Goal: Communication & Community: Answer question/provide support

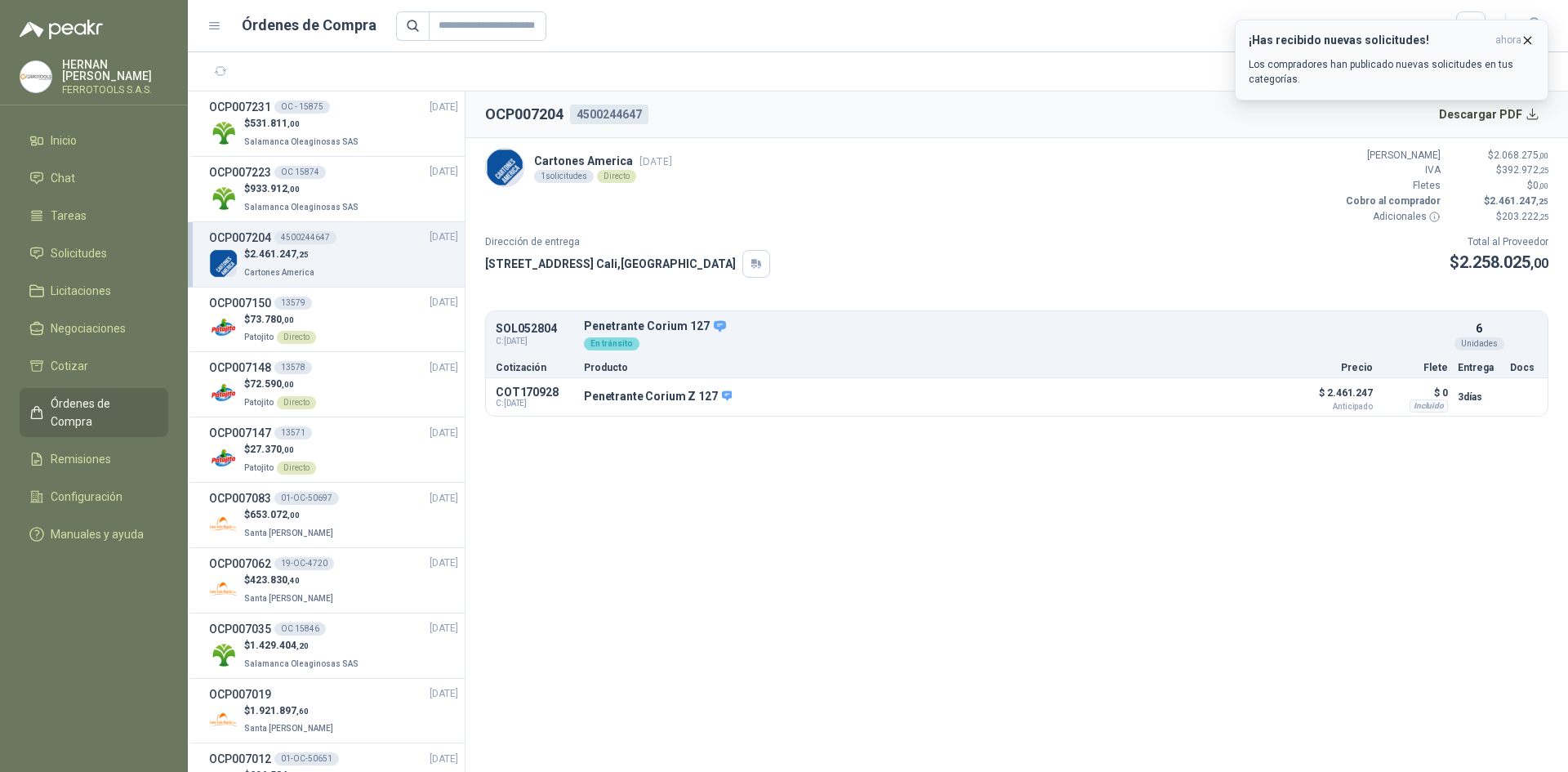
click at [1477, 63] on p "Los compradores han publicado nuevas solicitudes en tus categorías." at bounding box center [1392, 72] width 286 height 30
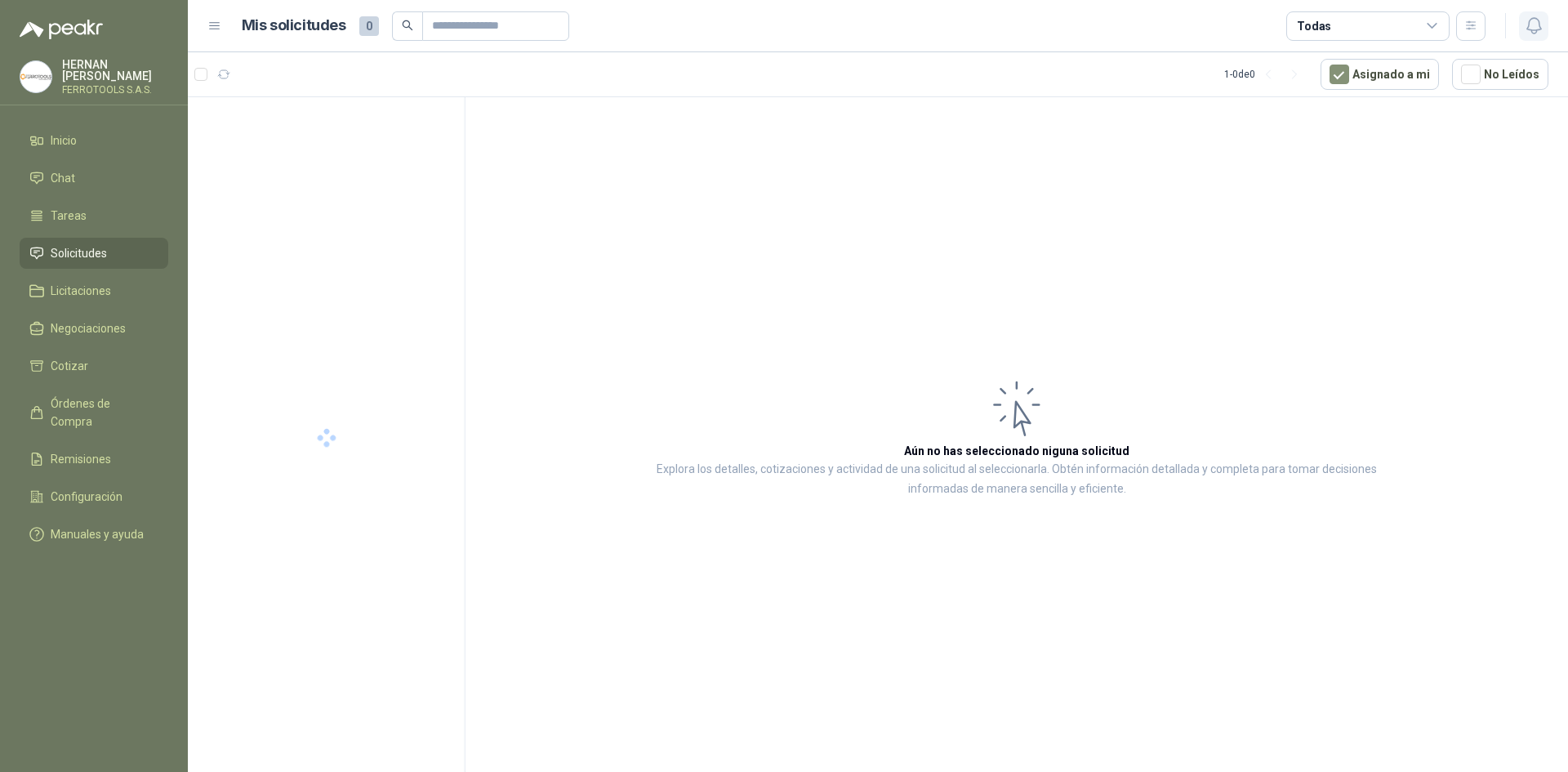
click at [1528, 30] on icon "button" at bounding box center [1533, 25] width 13 height 15
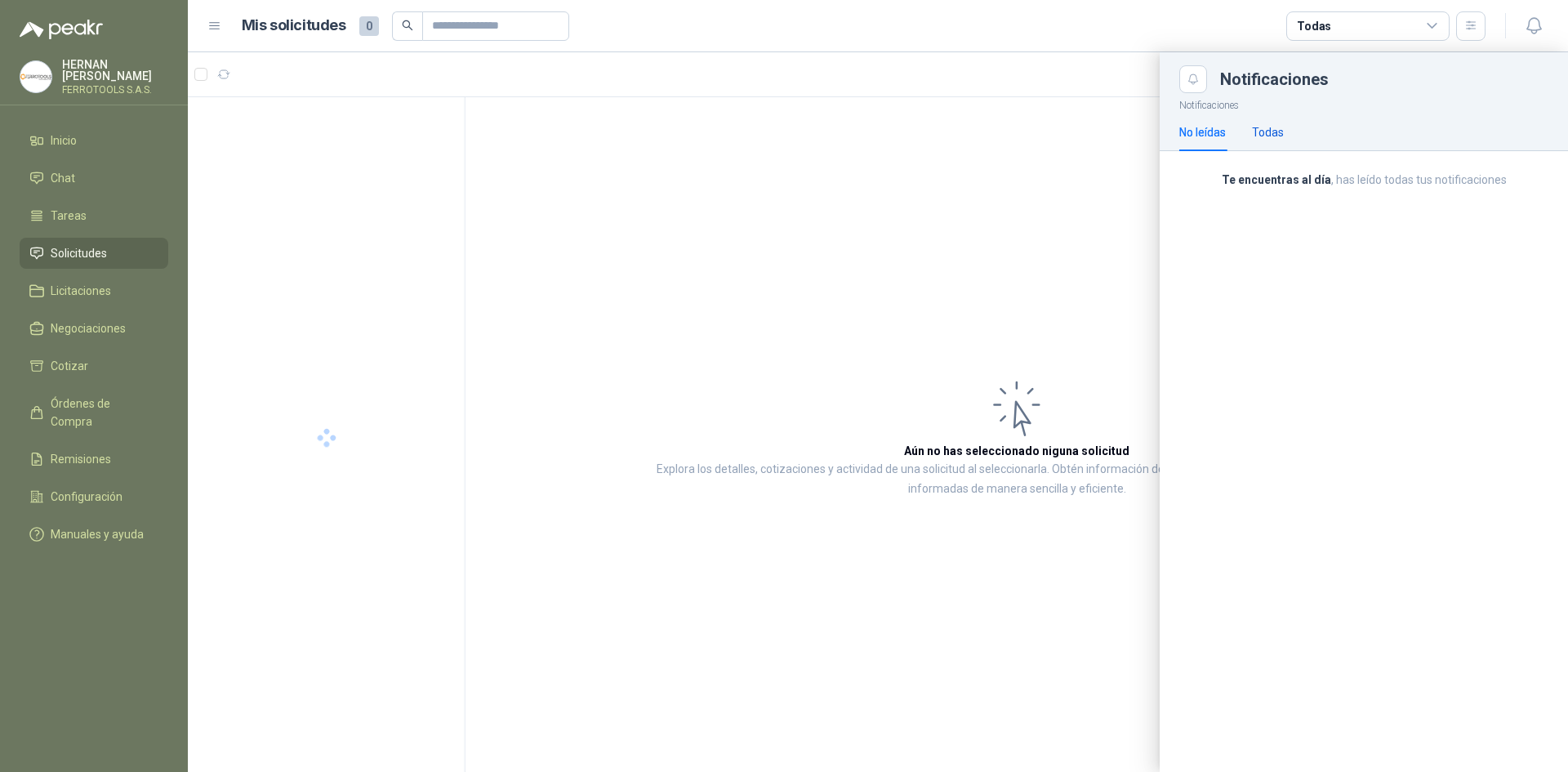
click at [1277, 129] on div "Todas" at bounding box center [1268, 132] width 31 height 18
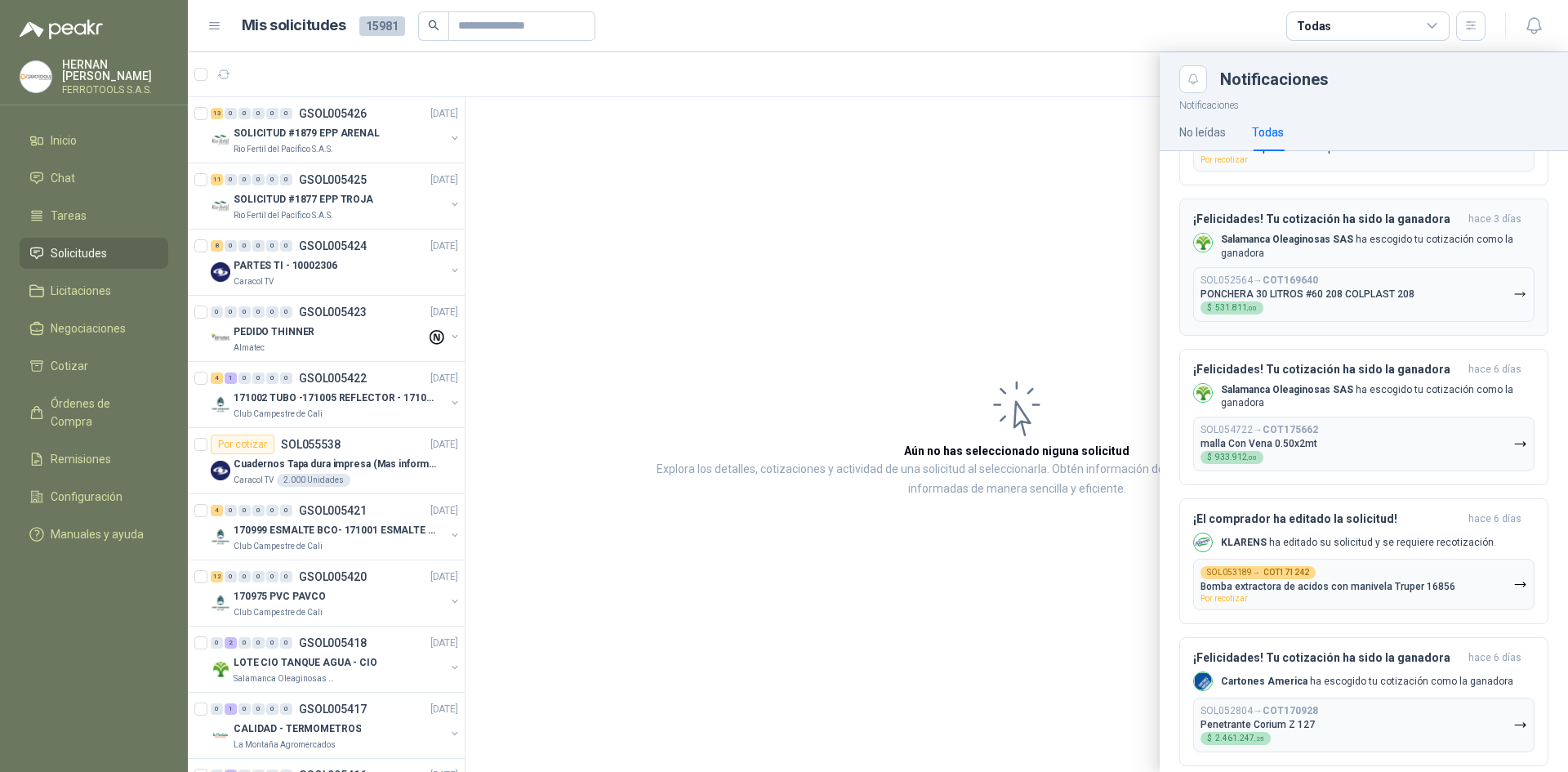
scroll to position [490, 0]
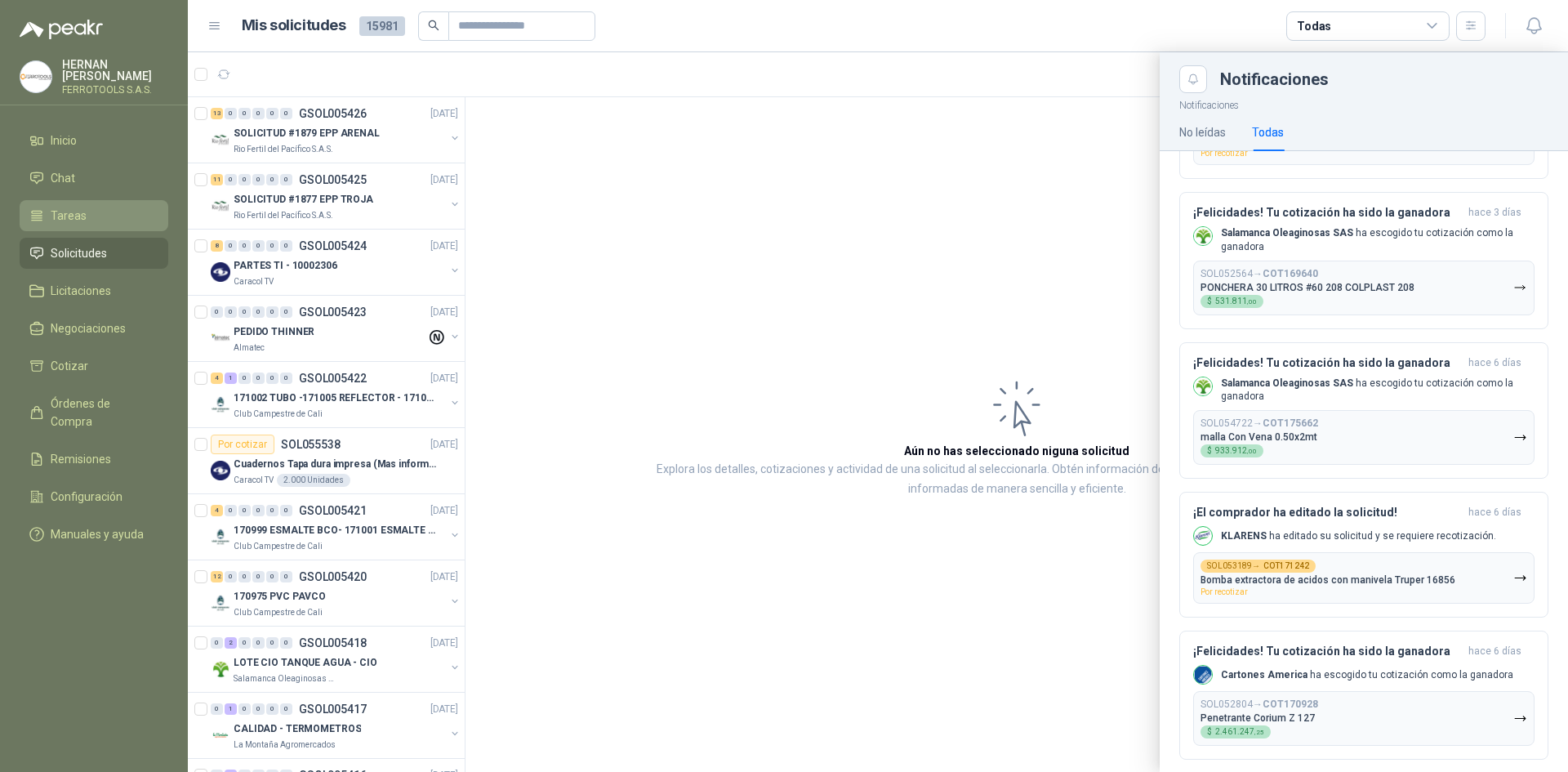
click at [127, 220] on li "Tareas" at bounding box center [94, 216] width 129 height 18
click at [121, 179] on li "Chat" at bounding box center [94, 178] width 129 height 18
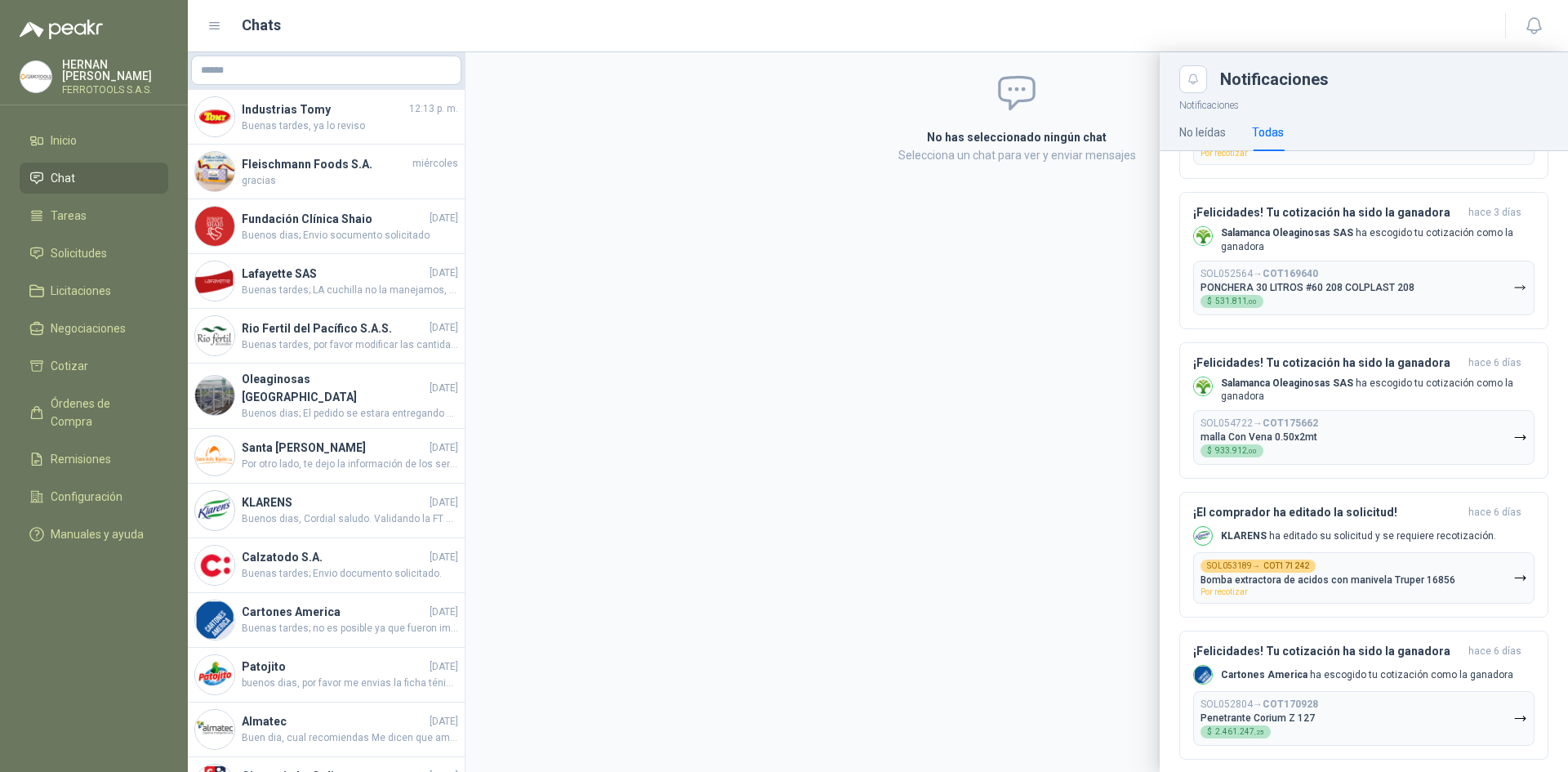
click at [361, 142] on div at bounding box center [878, 412] width 1380 height 720
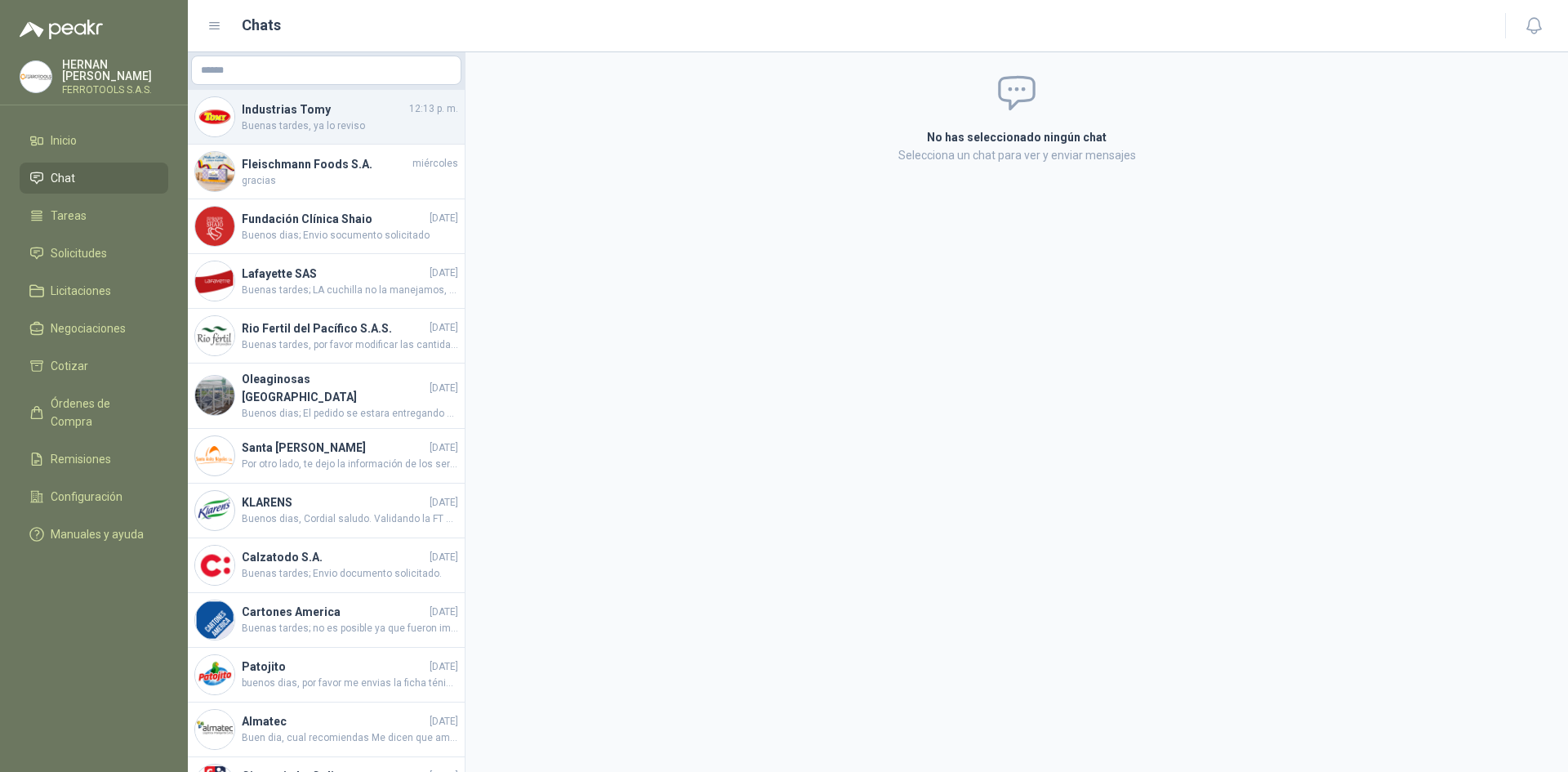
click at [355, 119] on span "Buenas tardes, ya lo reviso" at bounding box center [350, 126] width 217 height 15
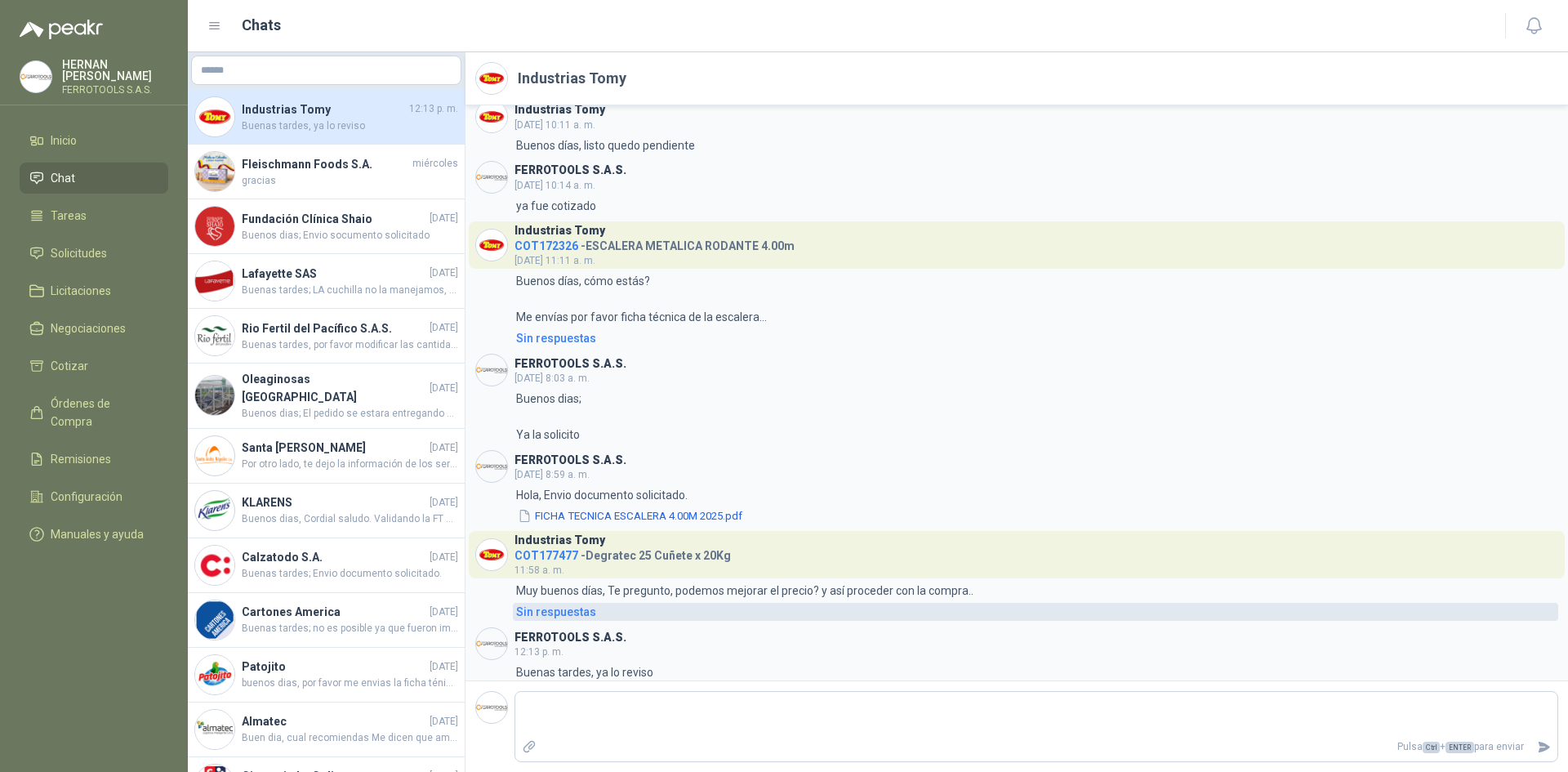
scroll to position [335, 0]
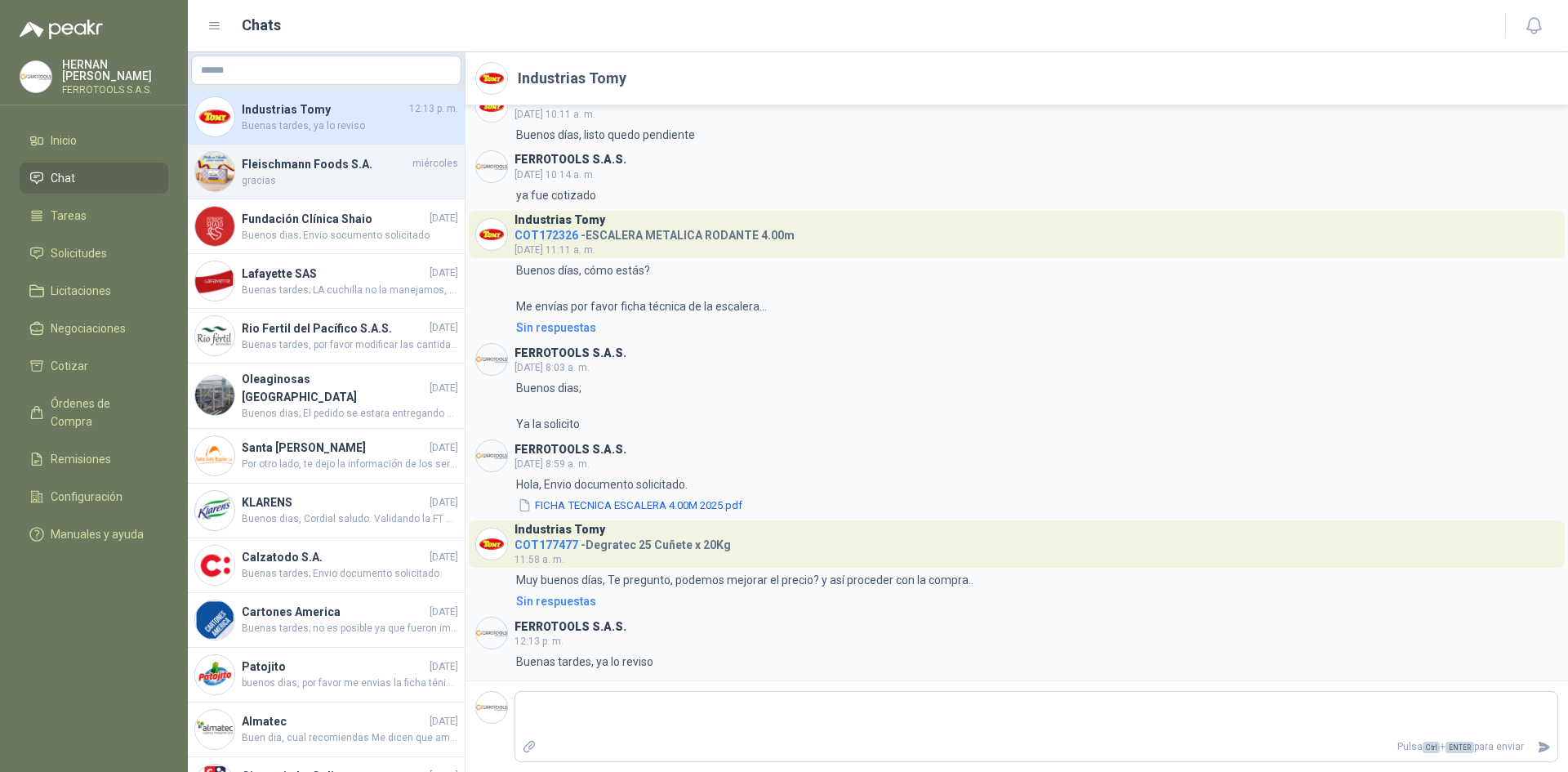
click at [335, 176] on span "gracias" at bounding box center [350, 181] width 217 height 15
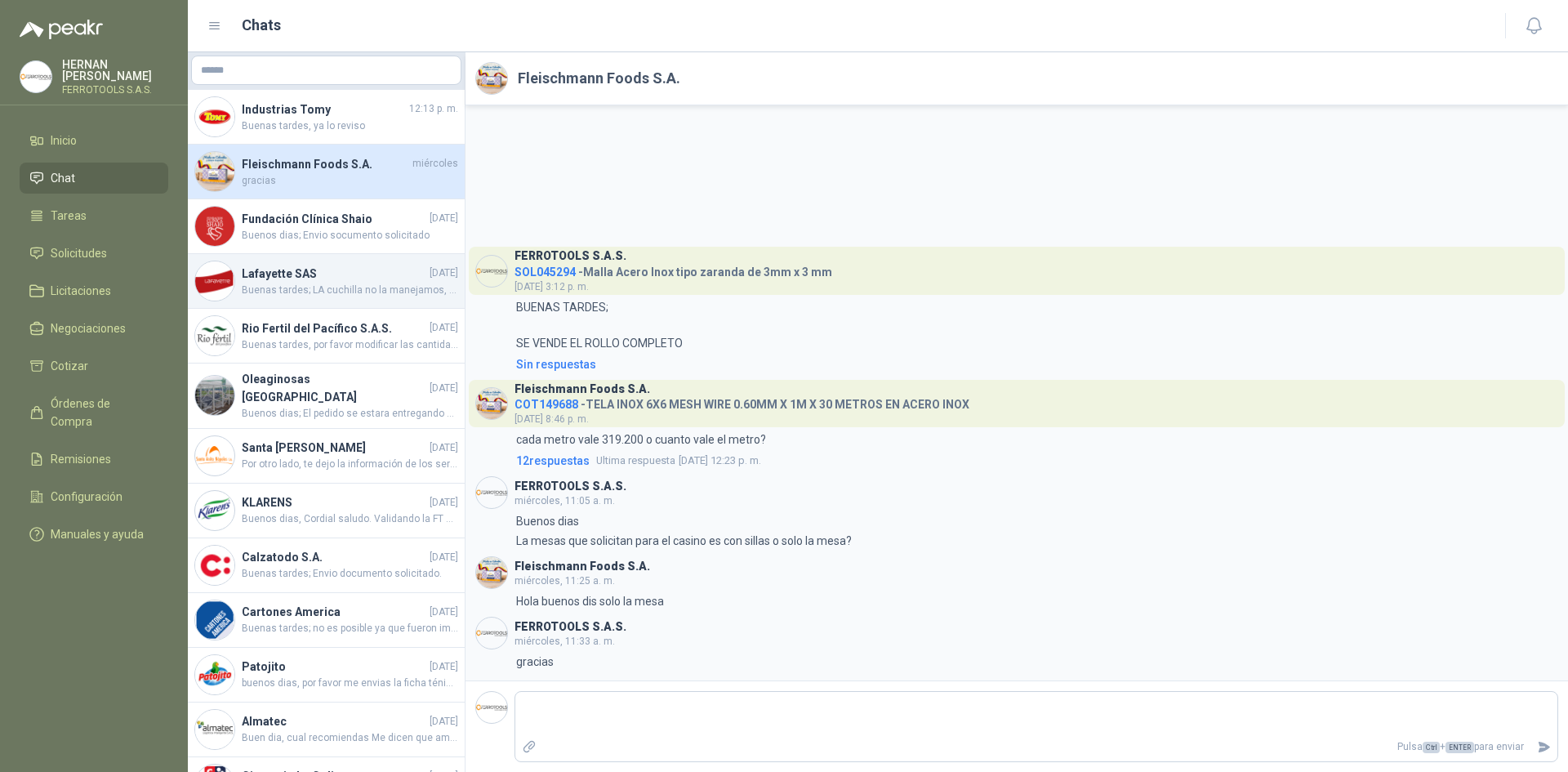
click at [297, 266] on h4 "Lafayette SAS" at bounding box center [333, 274] width 184 height 18
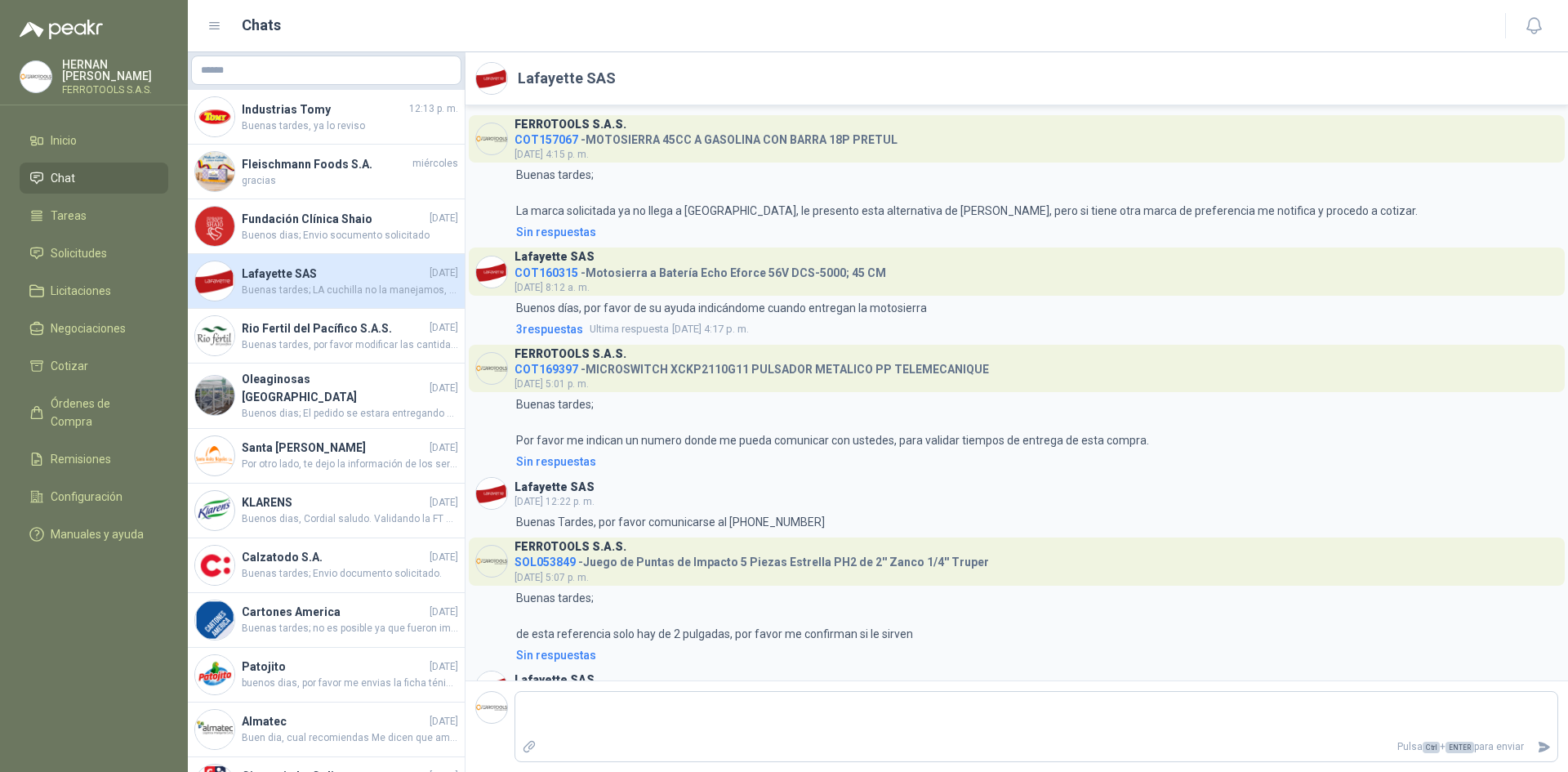
scroll to position [343, 0]
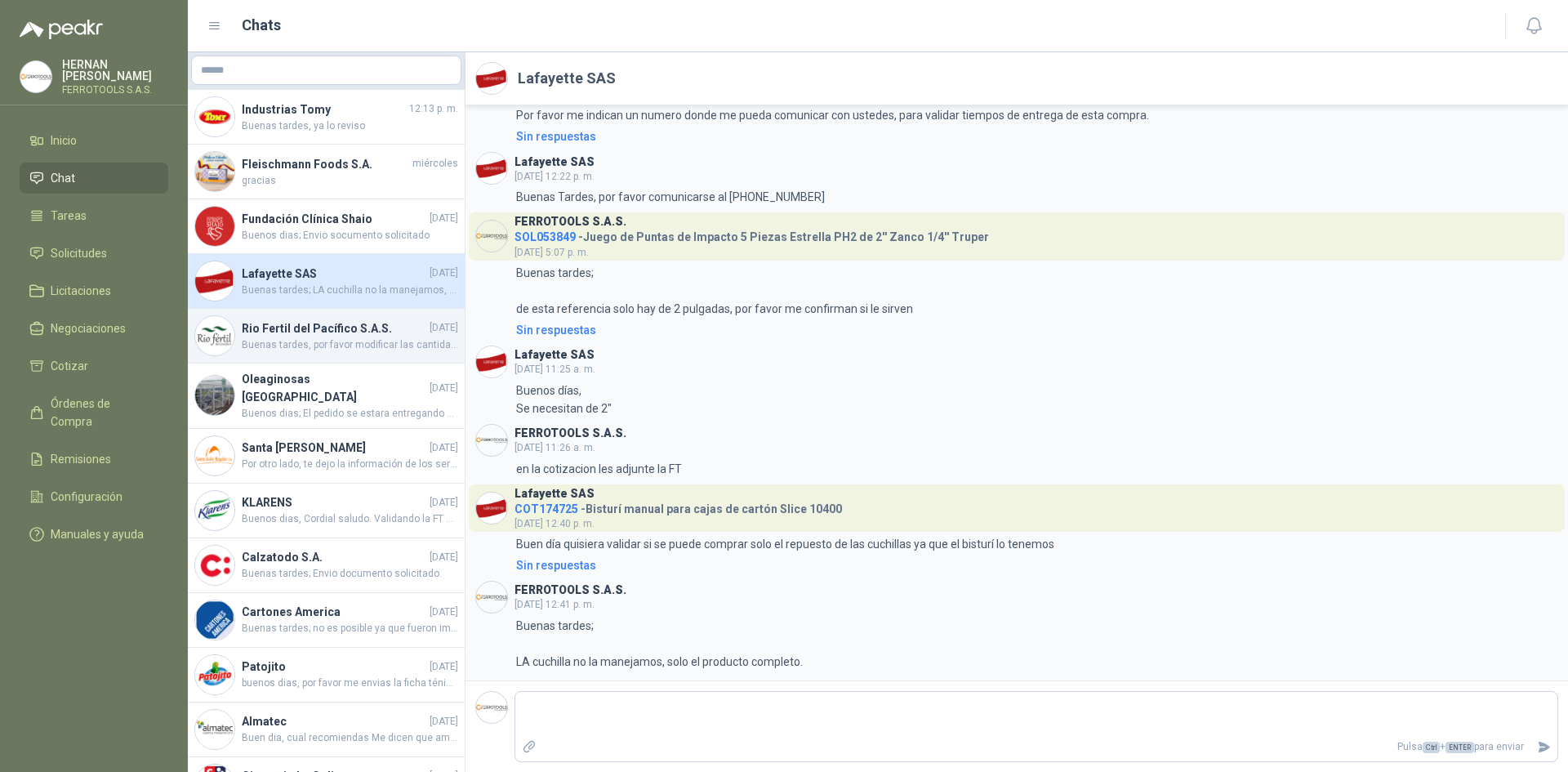
click at [291, 351] on span "Buenas tardes, por favor modificar las cantidades para poder recotizar" at bounding box center [350, 344] width 217 height 15
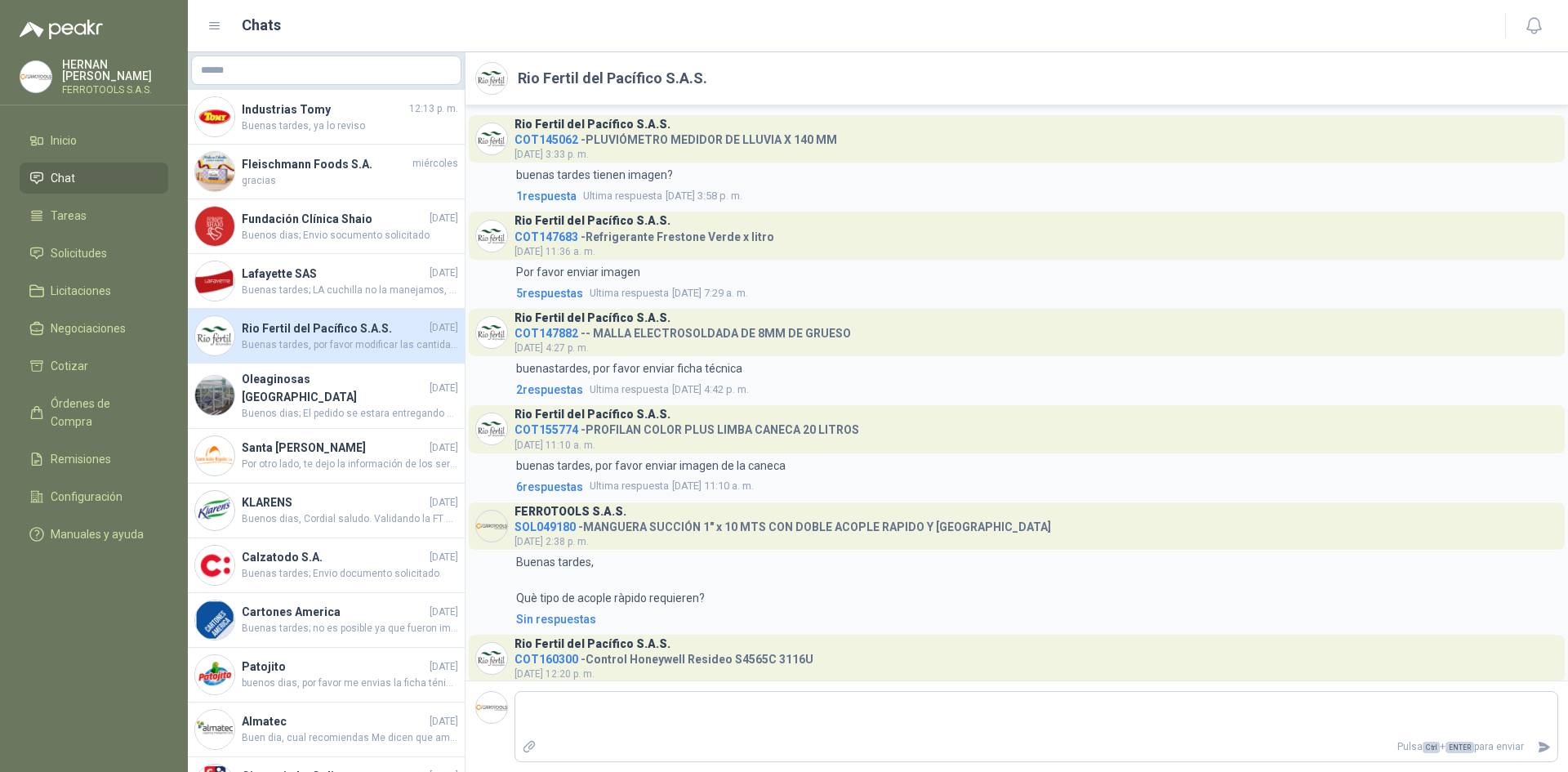
scroll to position [810, 0]
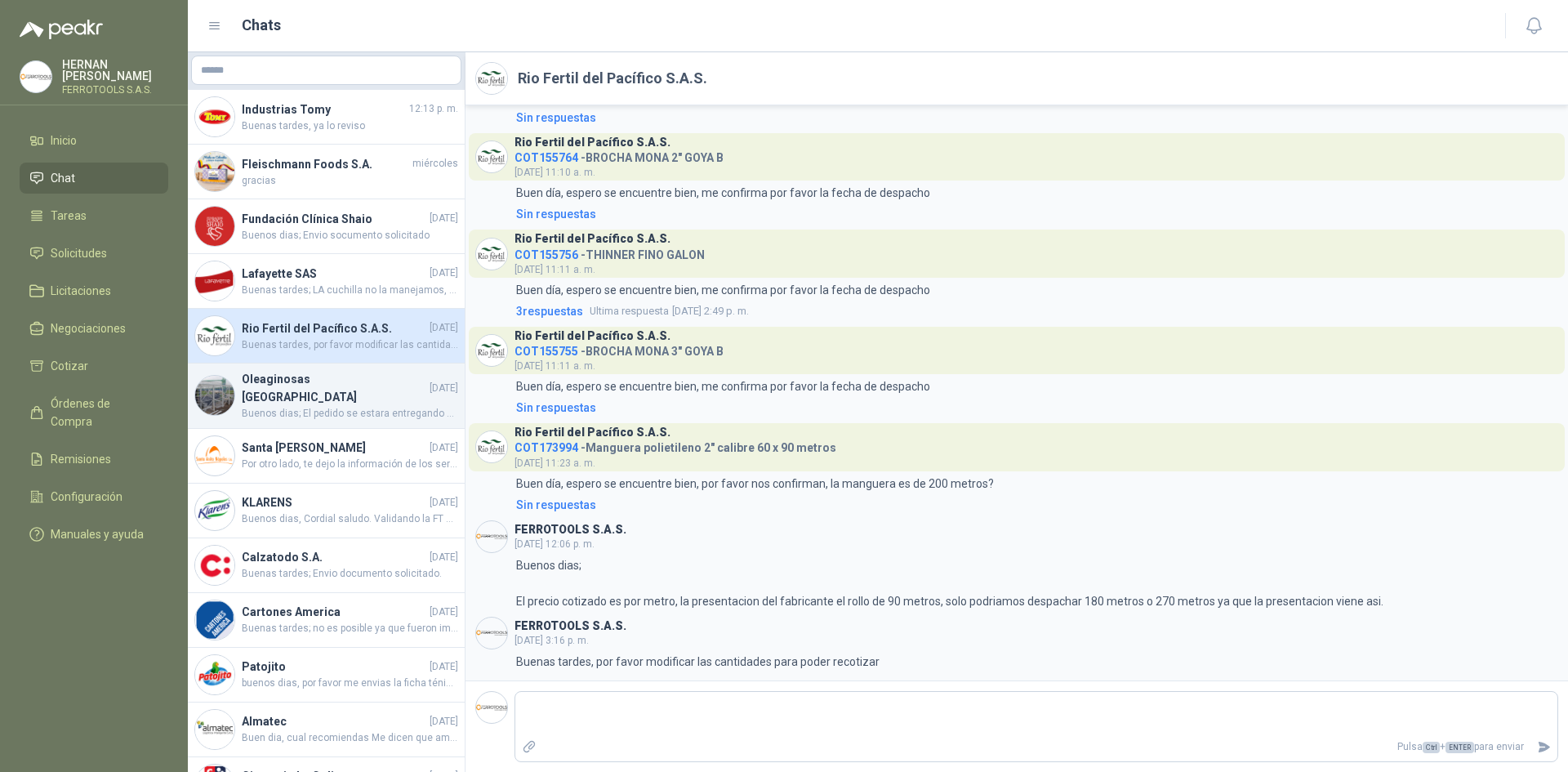
click at [309, 406] on span "Buenos dias; El pedido se estara entregando entre [PERSON_NAME] y Jueves de la …" at bounding box center [350, 413] width 217 height 15
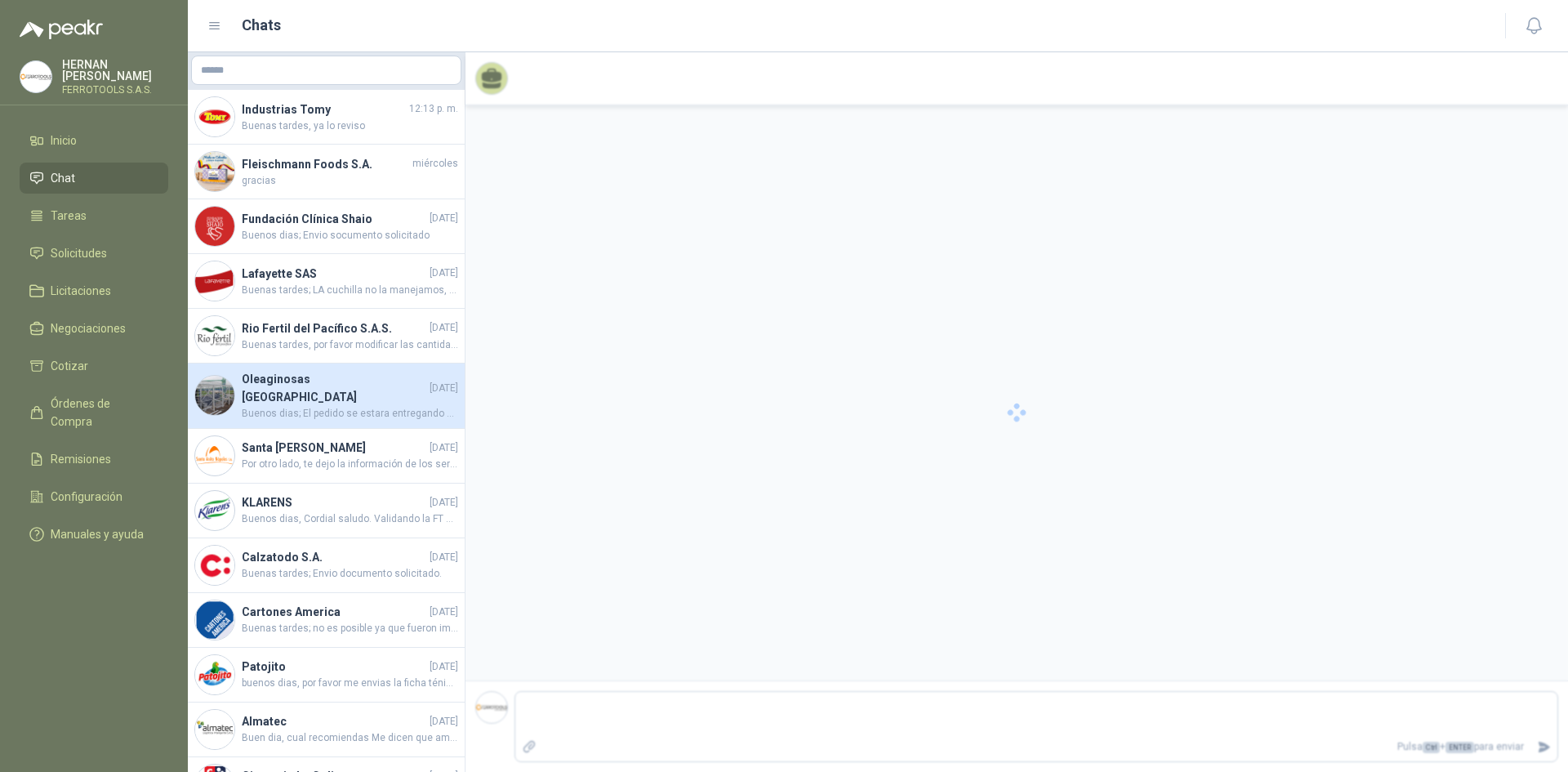
scroll to position [18, 0]
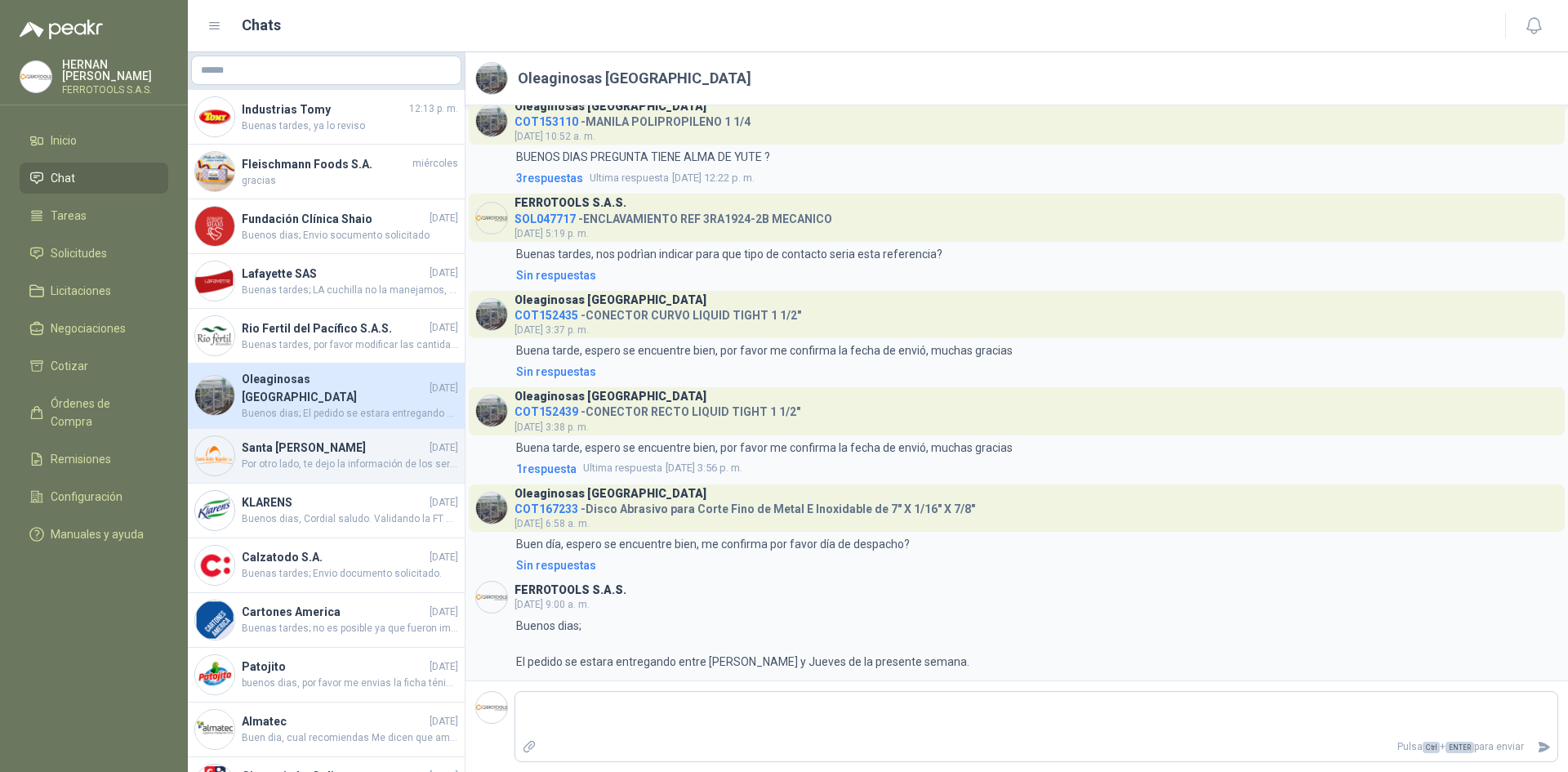
click at [302, 457] on span "Por otro lado, te dejo la información de los seriales de los equipos si en algú…" at bounding box center [350, 464] width 217 height 15
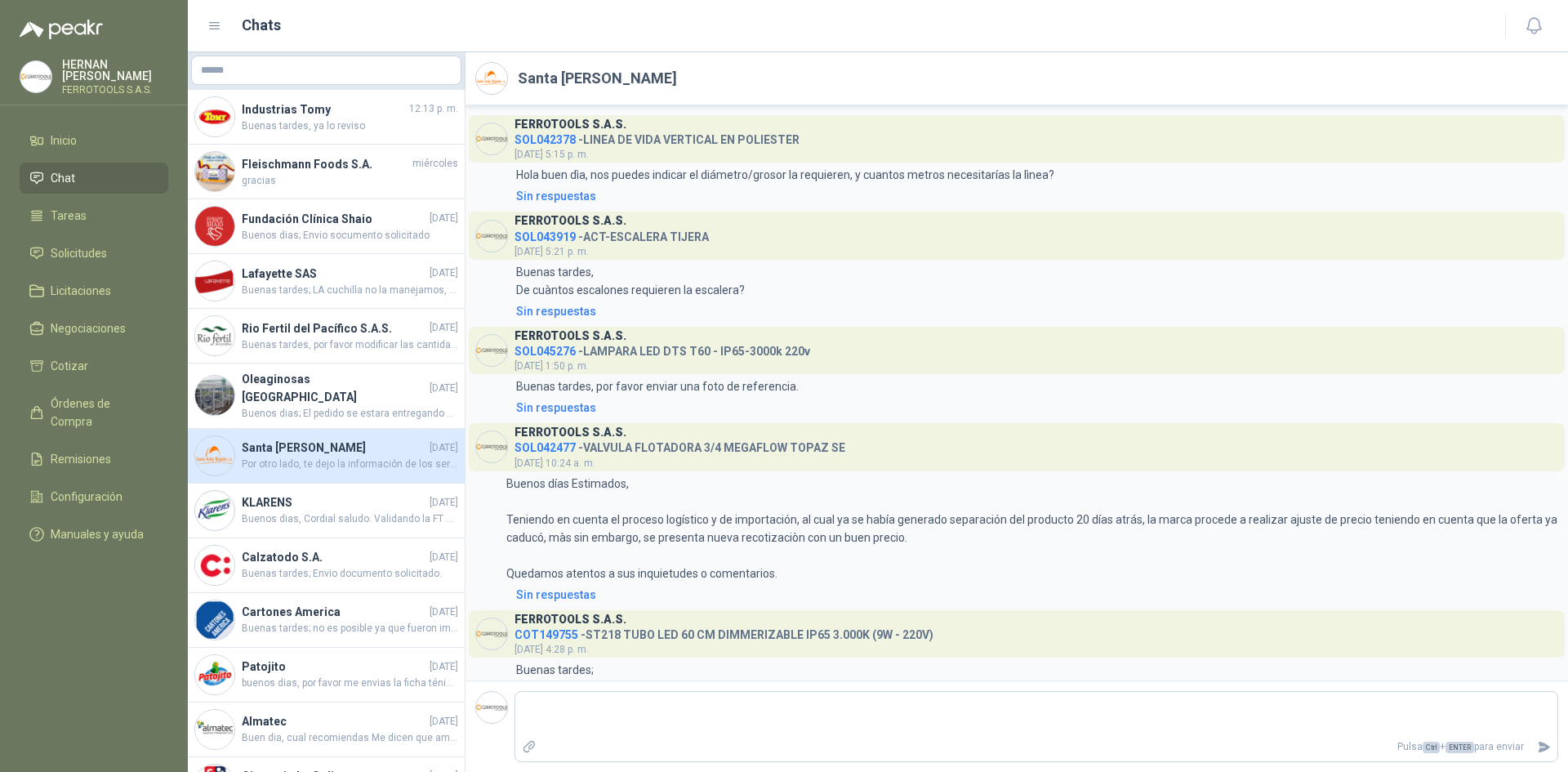
scroll to position [1851, 0]
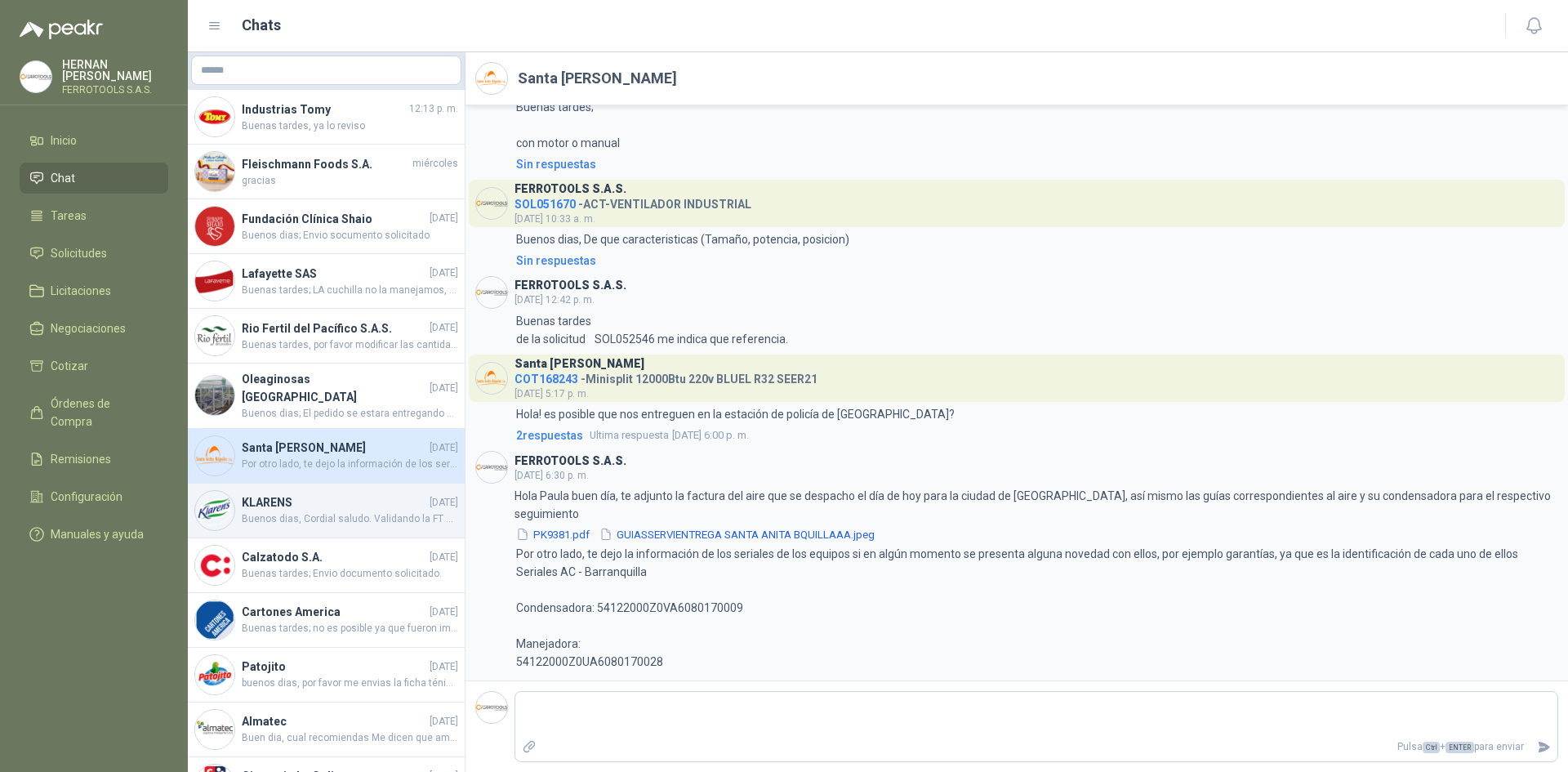
click at [297, 493] on h4 "KLARENS" at bounding box center [333, 502] width 184 height 18
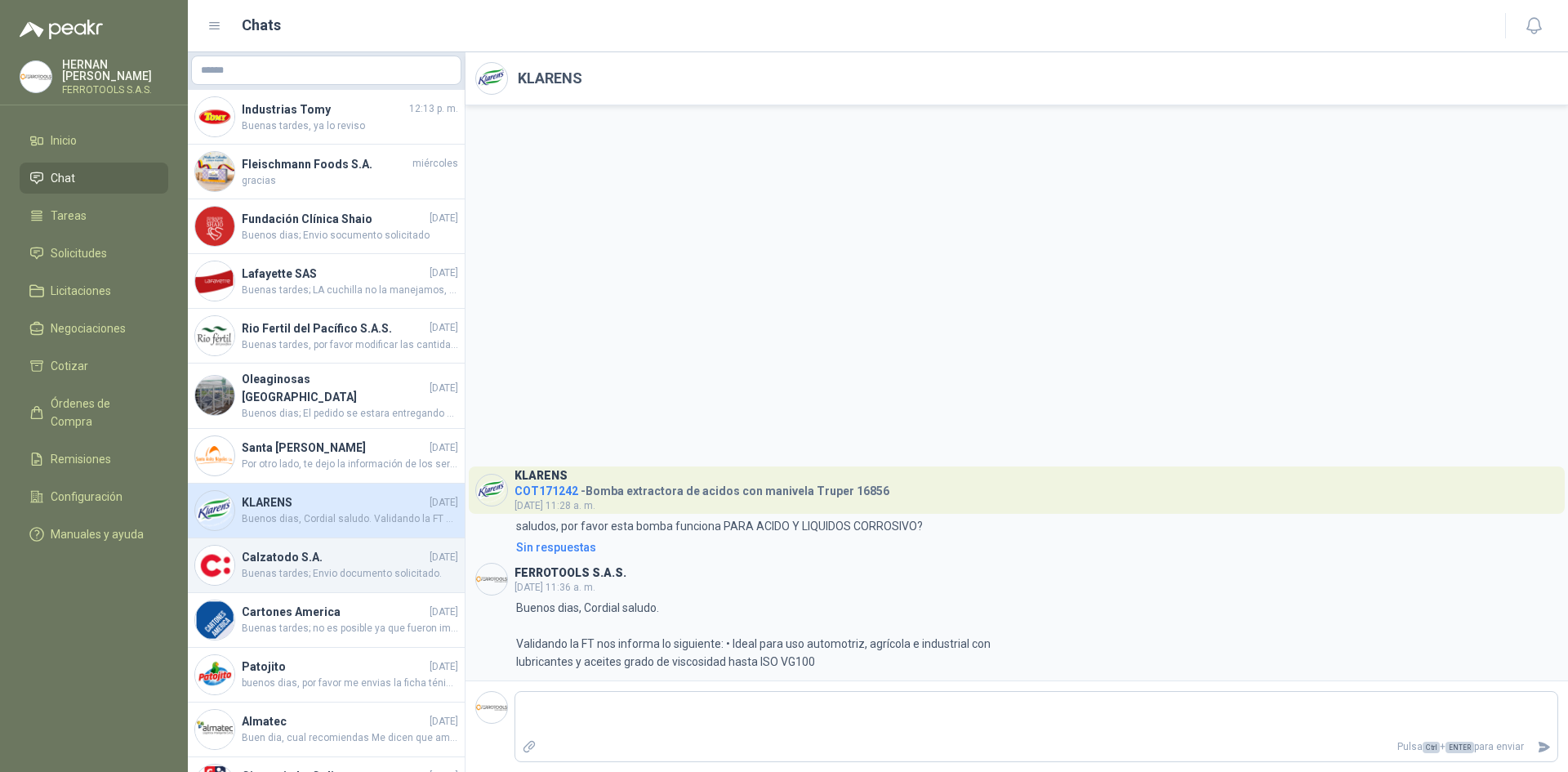
click at [312, 553] on h4 "Calzatodo S.A." at bounding box center [333, 557] width 184 height 18
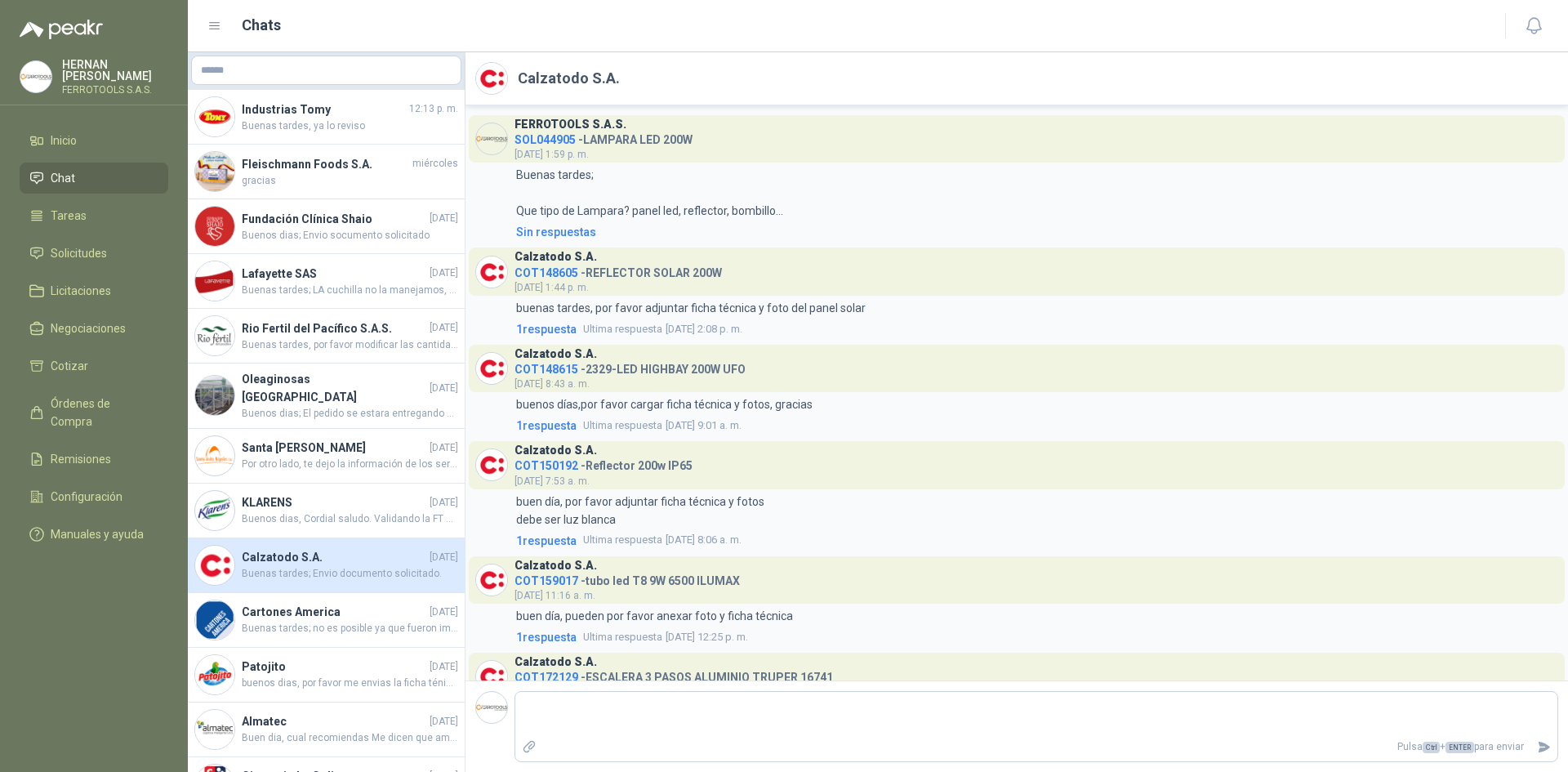
scroll to position [189, 0]
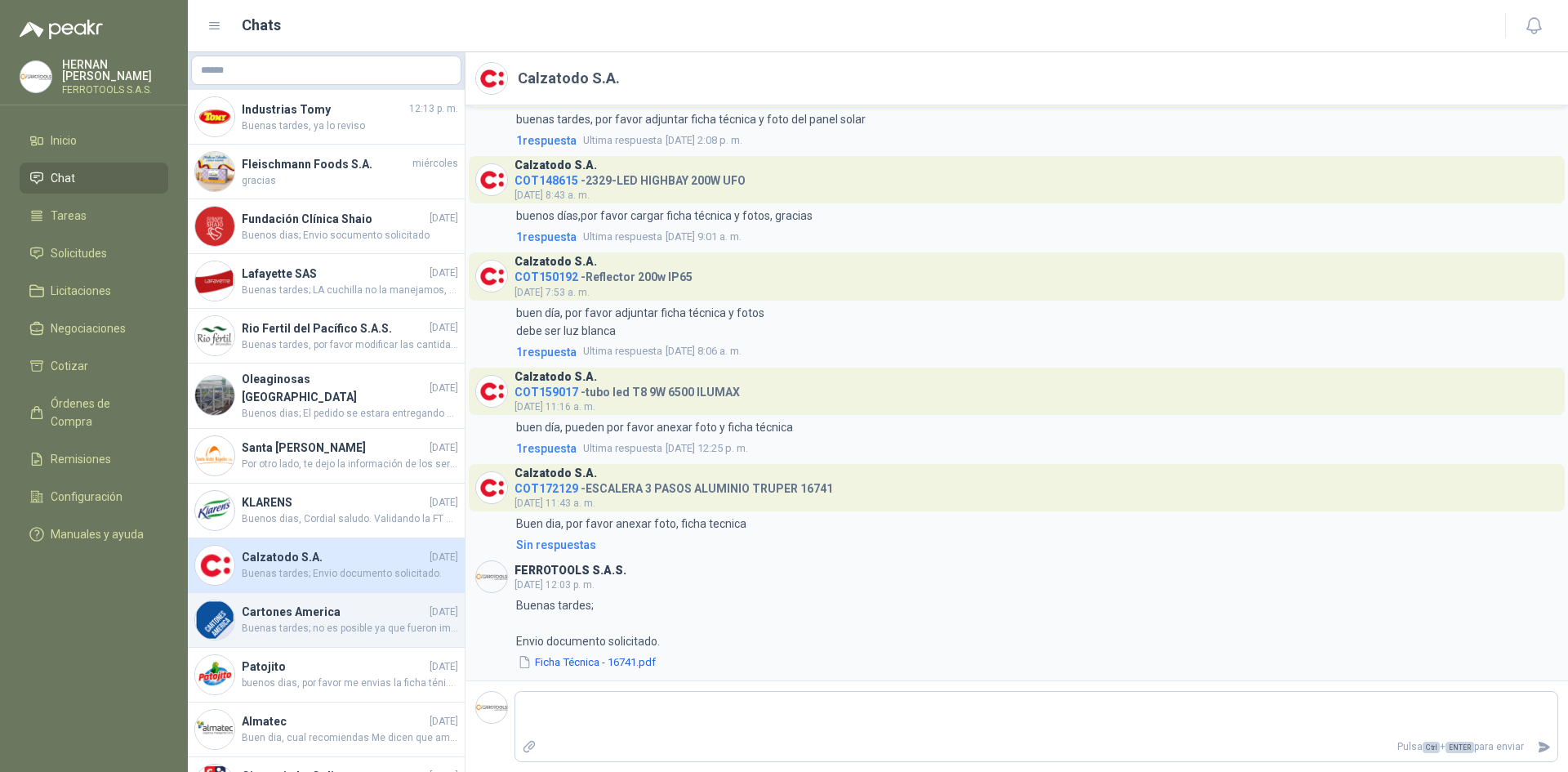
click at [323, 621] on span "Buenas tardes; no es posible ya que fueron importados." at bounding box center [350, 628] width 217 height 15
